Goal: Browse casually

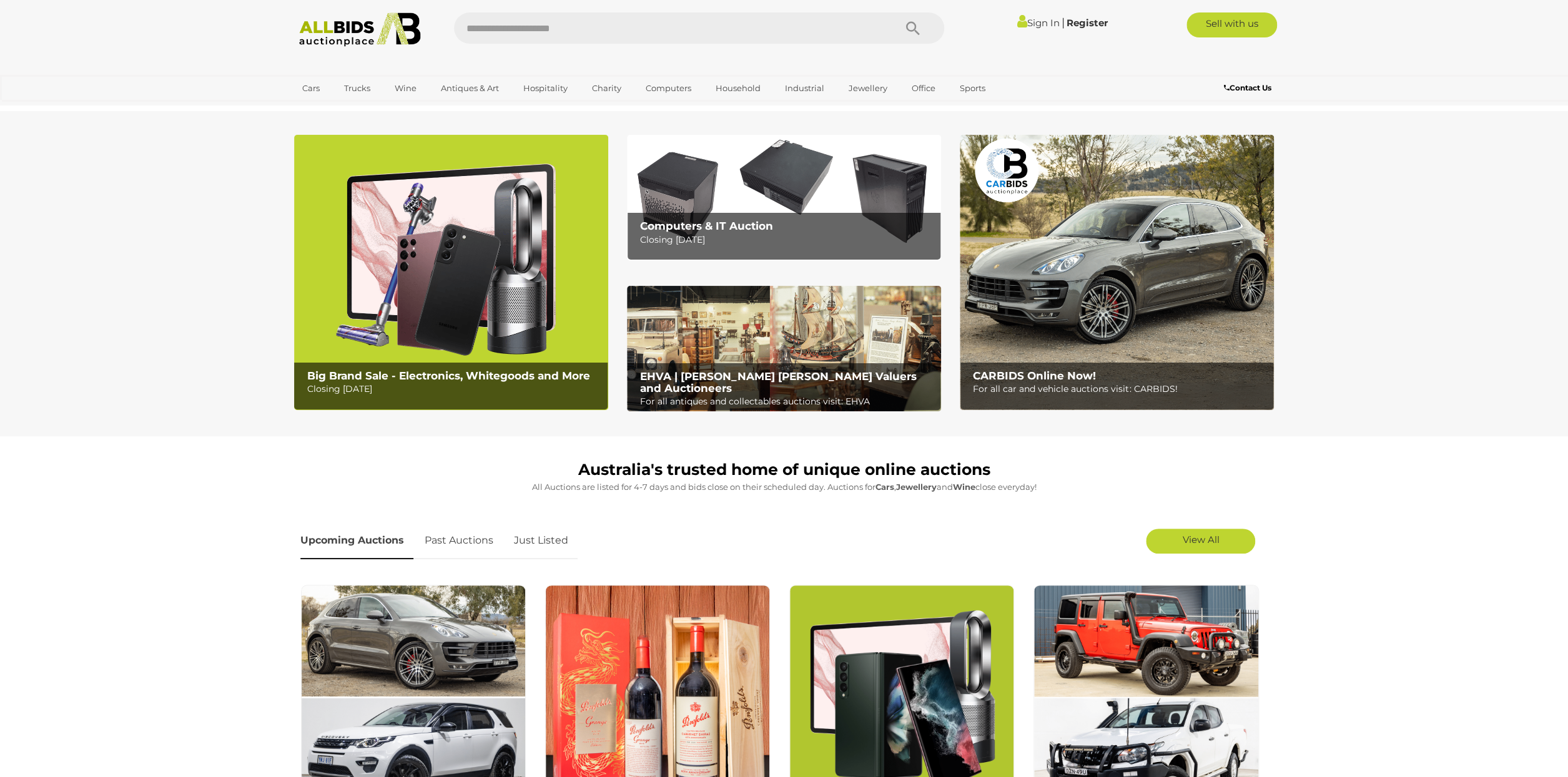
click at [716, 371] on b "EHVA | Evans Hastings Valuers and Auctioneers" at bounding box center [778, 382] width 276 height 25
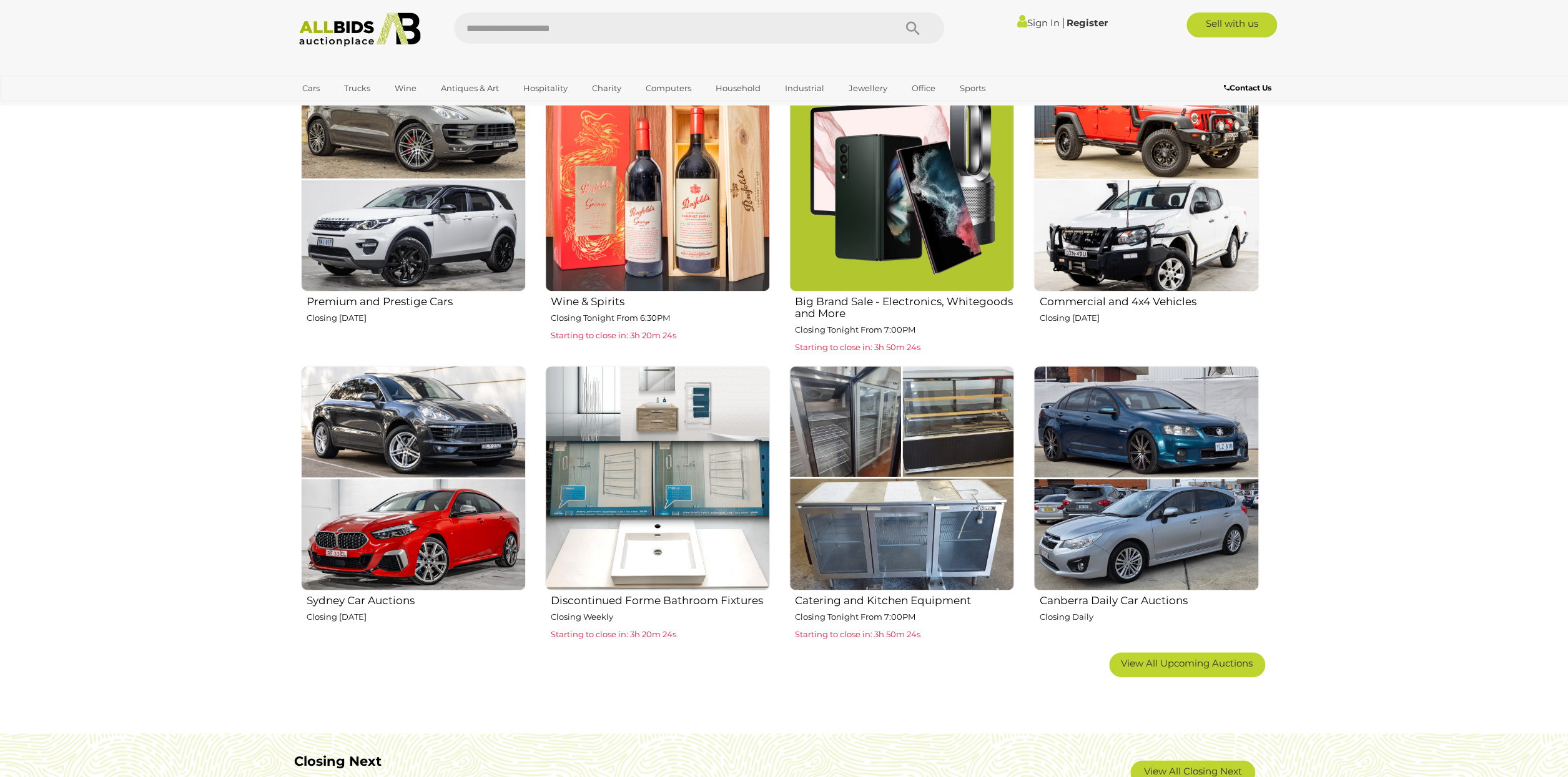
scroll to position [439, 0]
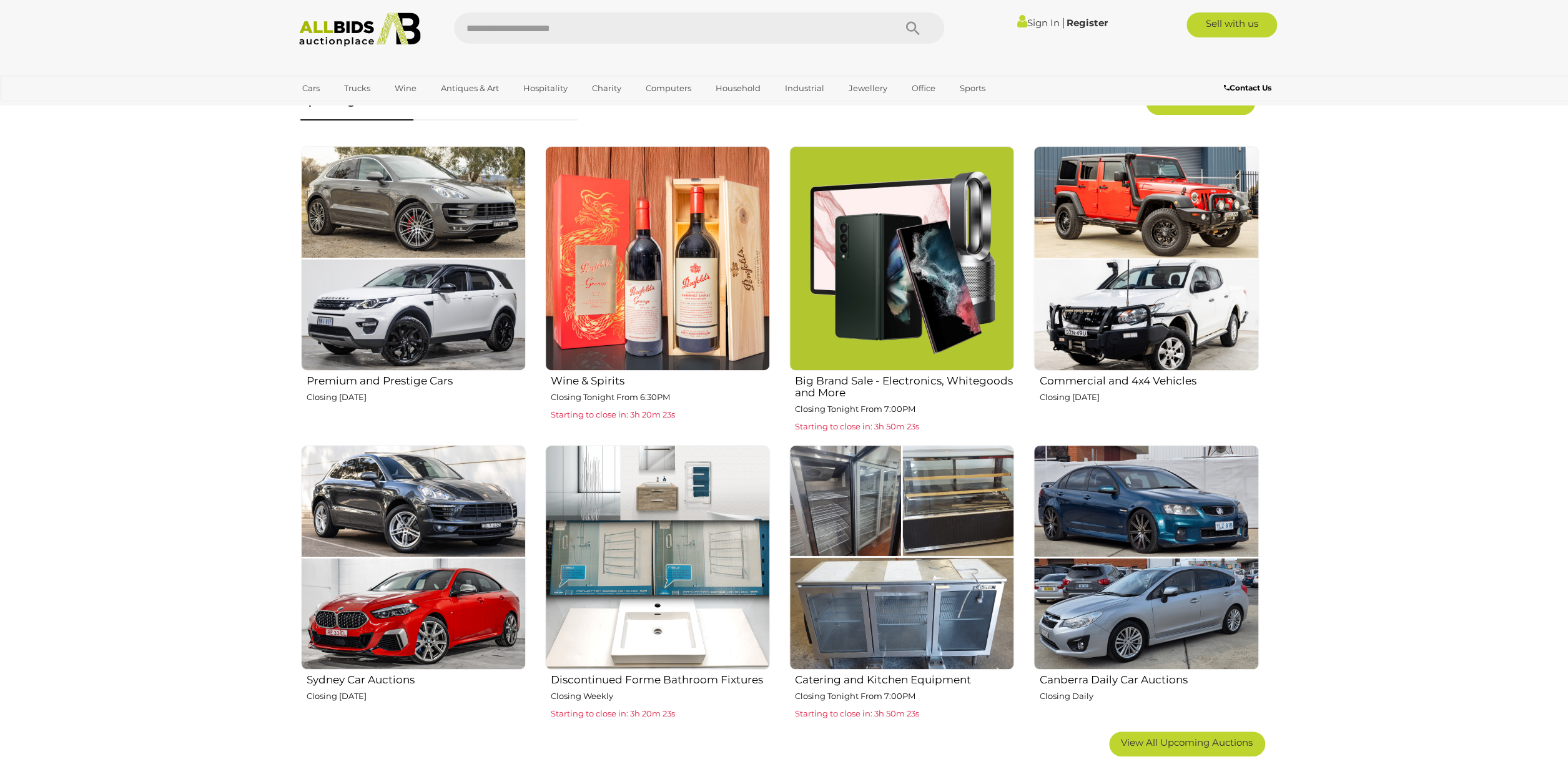
click at [670, 609] on img at bounding box center [657, 557] width 225 height 224
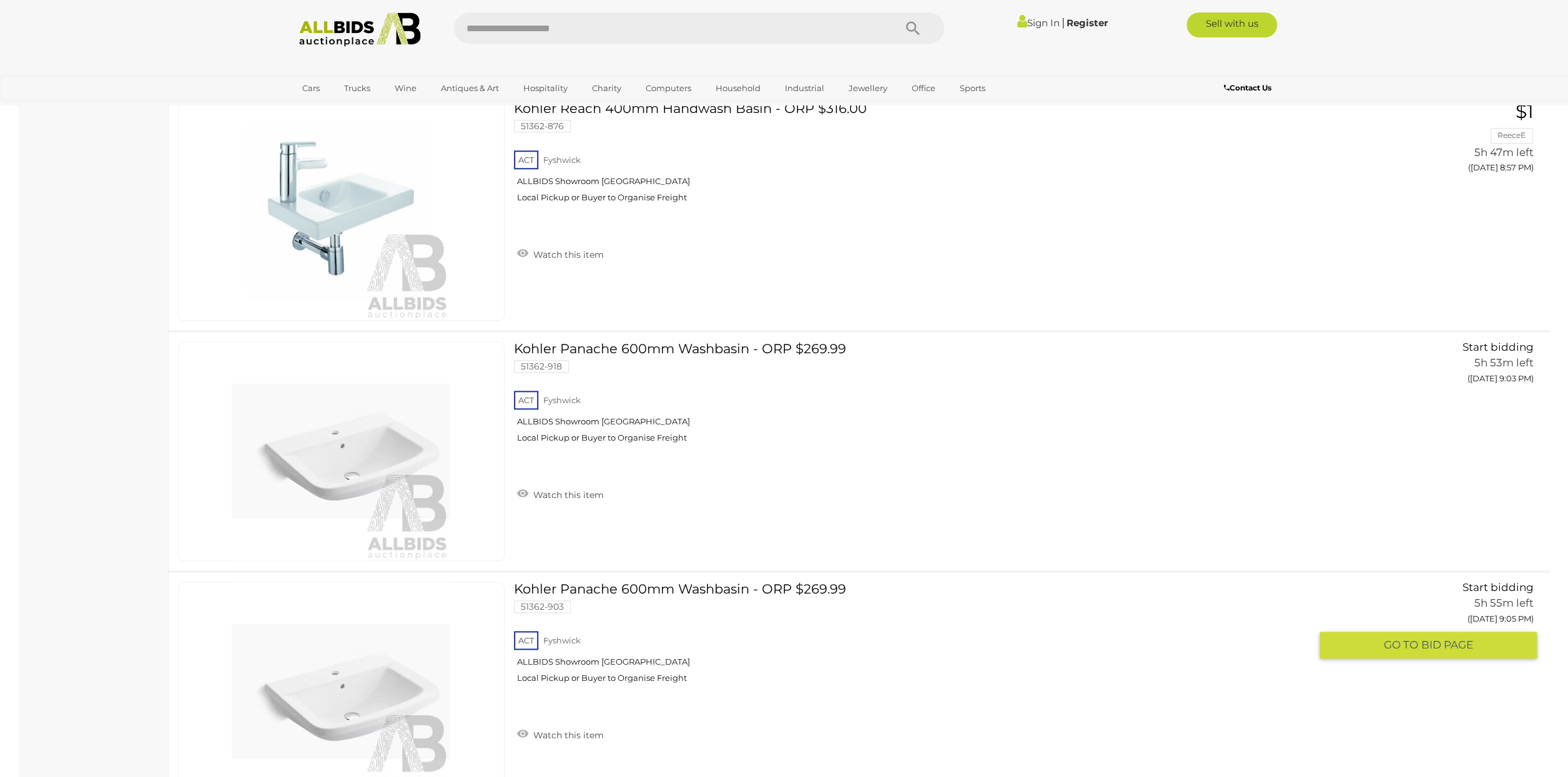
scroll to position [6804, 0]
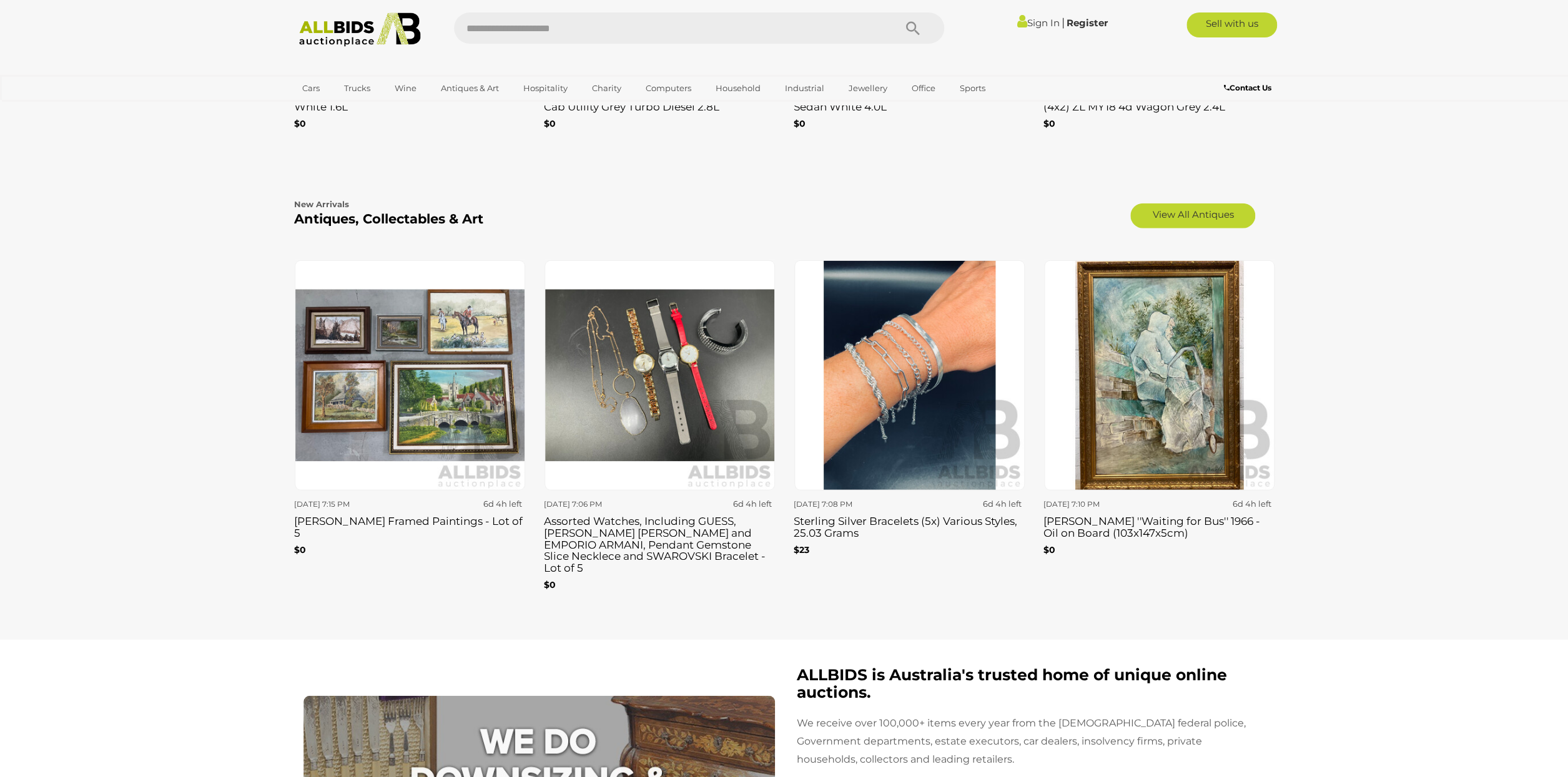
scroll to position [1967, 0]
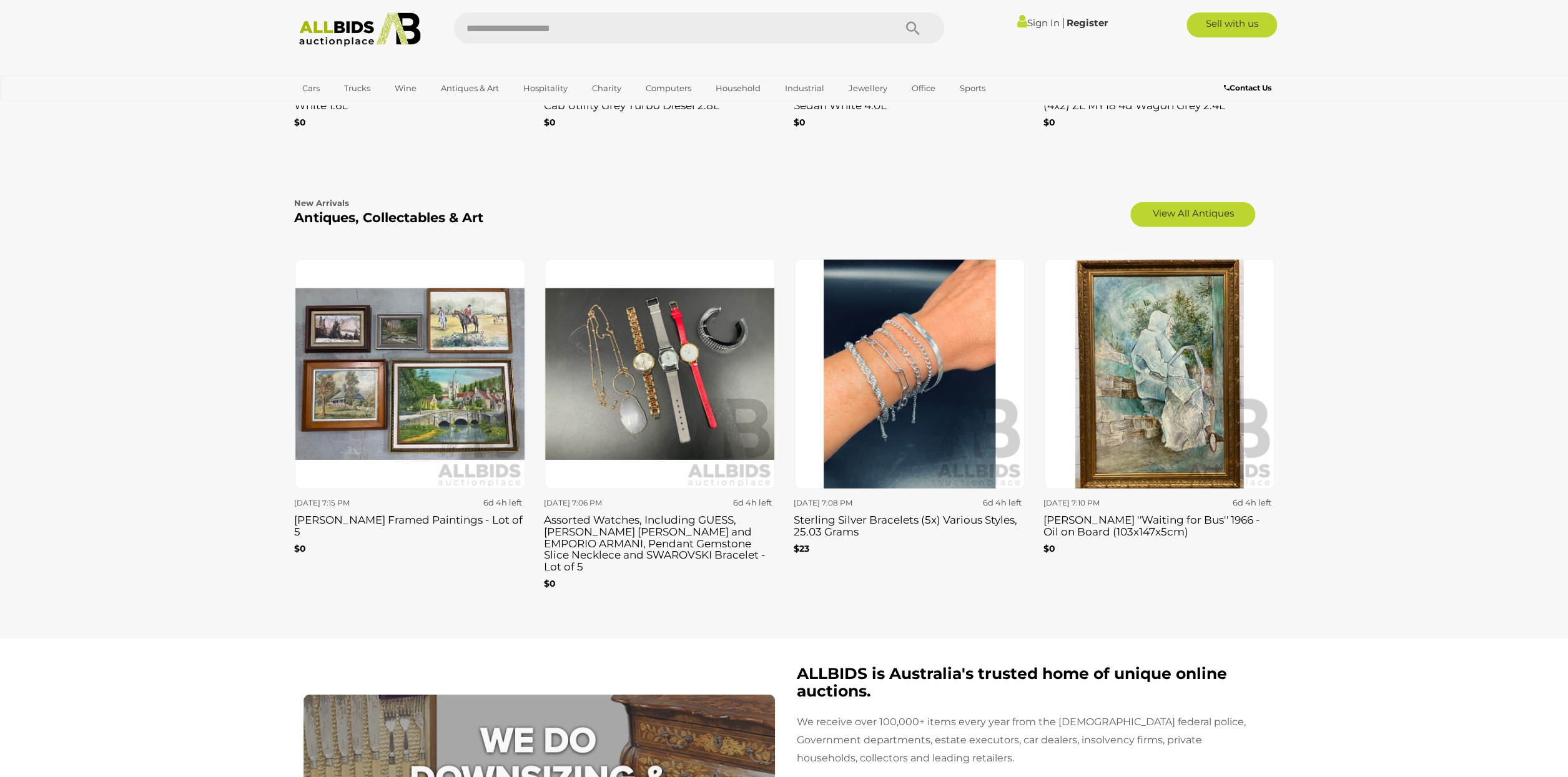
click at [1137, 399] on img at bounding box center [1159, 374] width 231 height 230
